Goal: Task Accomplishment & Management: Use online tool/utility

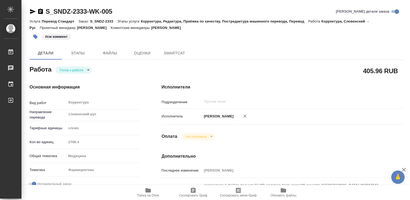
type textarea "x"
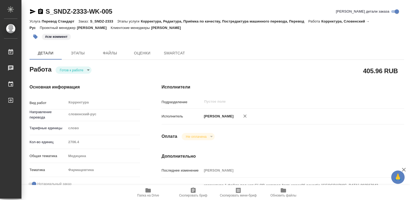
type textarea "x"
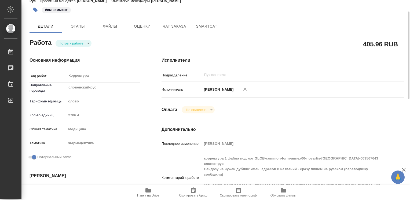
type textarea "x"
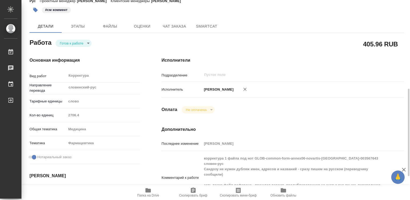
scroll to position [80, 0]
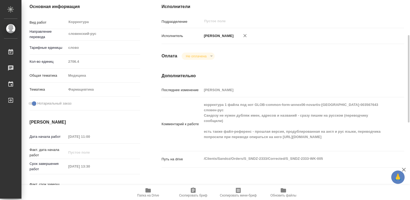
type textarea "x"
